Goal: Information Seeking & Learning: Learn about a topic

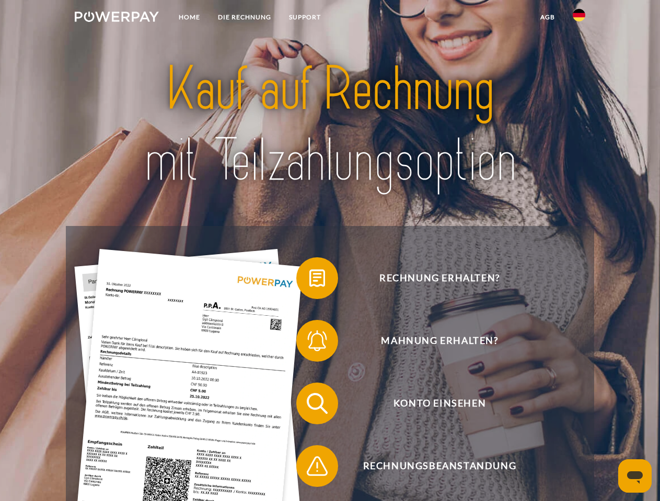
click at [116, 18] on img at bounding box center [117, 16] width 84 height 10
click at [579, 18] on img at bounding box center [578, 15] width 13 height 13
click at [547, 17] on link "agb" at bounding box center [547, 17] width 32 height 19
click at [309, 280] on span at bounding box center [301, 278] width 52 height 52
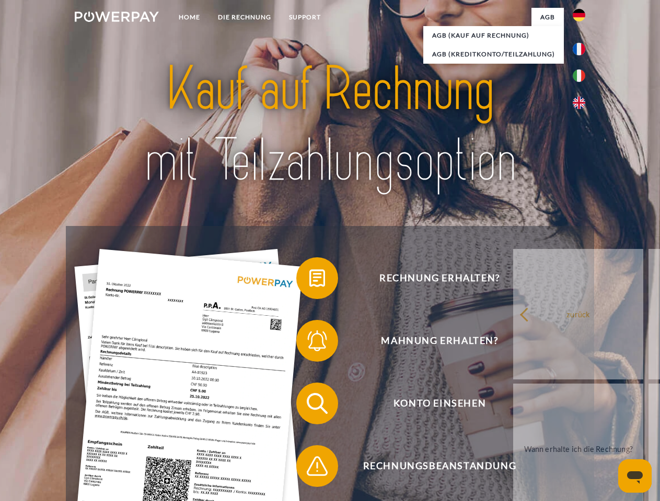
click at [309, 343] on span at bounding box center [301, 341] width 52 height 52
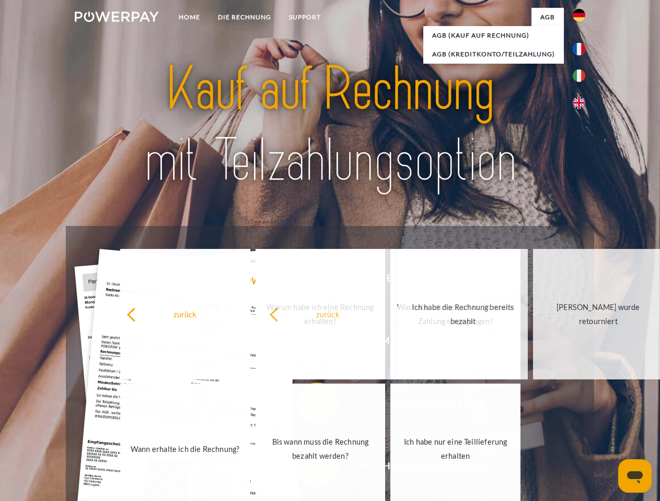
click at [309, 468] on span at bounding box center [301, 466] width 52 height 52
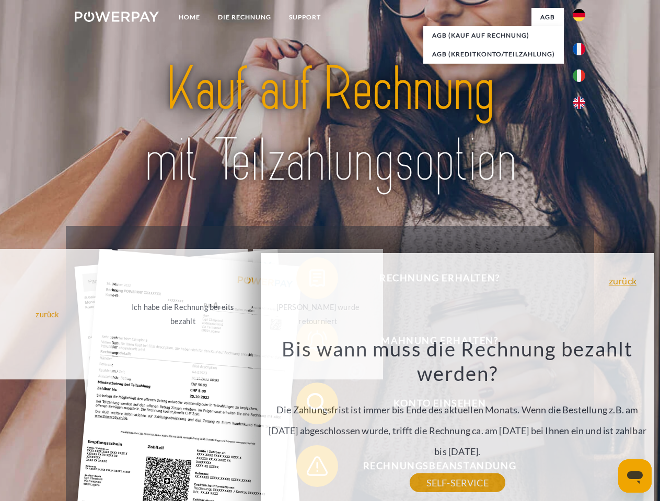
click at [634, 476] on icon "Messaging-Fenster öffnen" at bounding box center [635, 478] width 16 height 13
